Goal: Find specific page/section

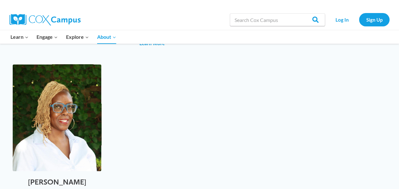
scroll to position [2097, 0]
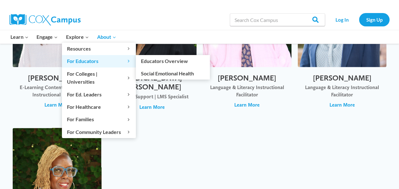
click at [86, 61] on span "For Educators Expand" at bounding box center [99, 61] width 64 height 8
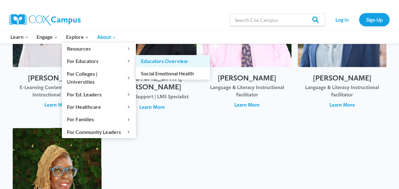
click at [155, 59] on link "Educators Overview" at bounding box center [173, 61] width 74 height 12
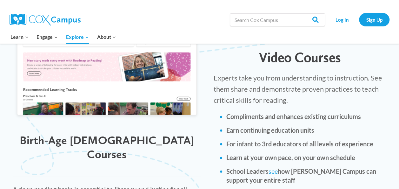
scroll to position [660, 0]
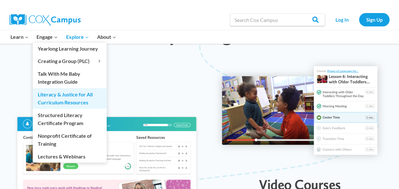
click at [52, 96] on link "Literacy & Justice for All Curriculum Resources" at bounding box center [70, 98] width 74 height 20
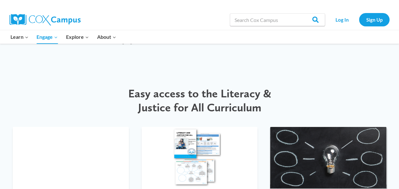
scroll to position [699, 0]
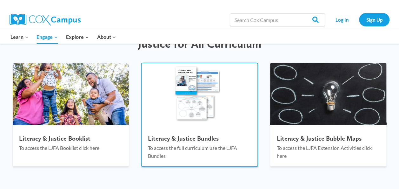
click at [197, 137] on h4 "Literacy & Justice Bundles" at bounding box center [200, 138] width 104 height 8
